Goal: Information Seeking & Learning: Learn about a topic

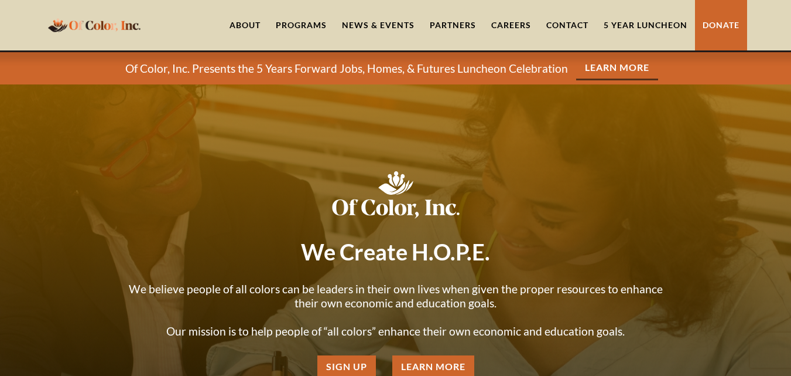
click at [309, 21] on div "Programs" at bounding box center [301, 25] width 51 height 12
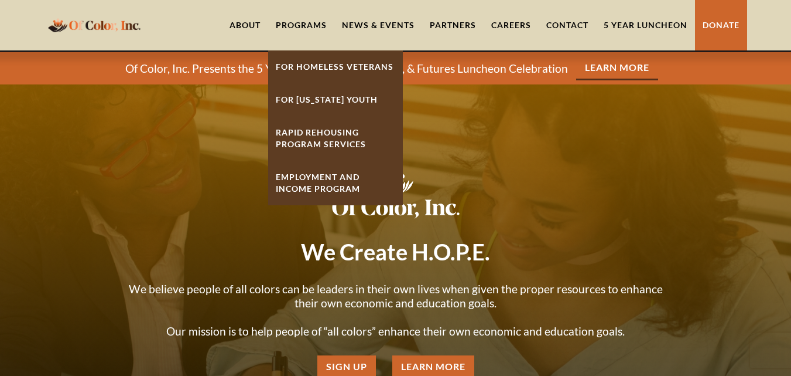
click at [319, 67] on link "For Homeless Veterans" at bounding box center [335, 66] width 135 height 33
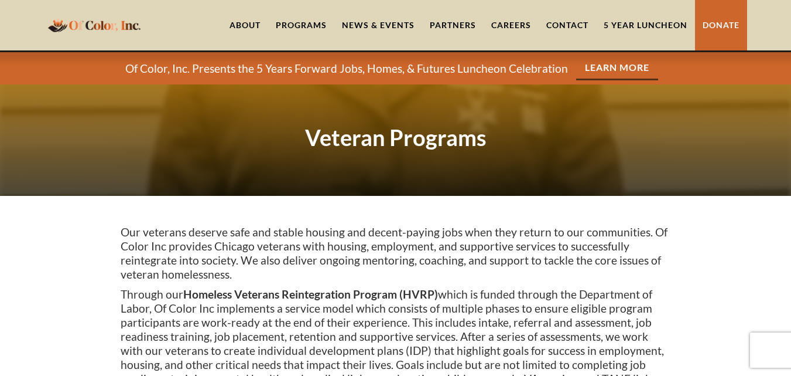
click at [238, 15] on link "About" at bounding box center [245, 25] width 46 height 50
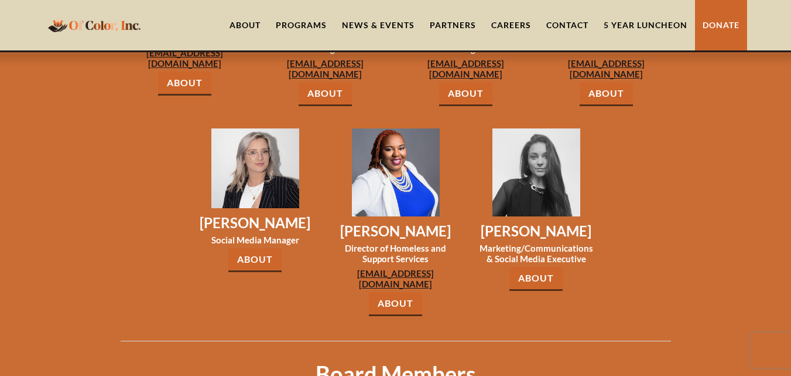
scroll to position [1356, 0]
